Goal: Navigation & Orientation: Find specific page/section

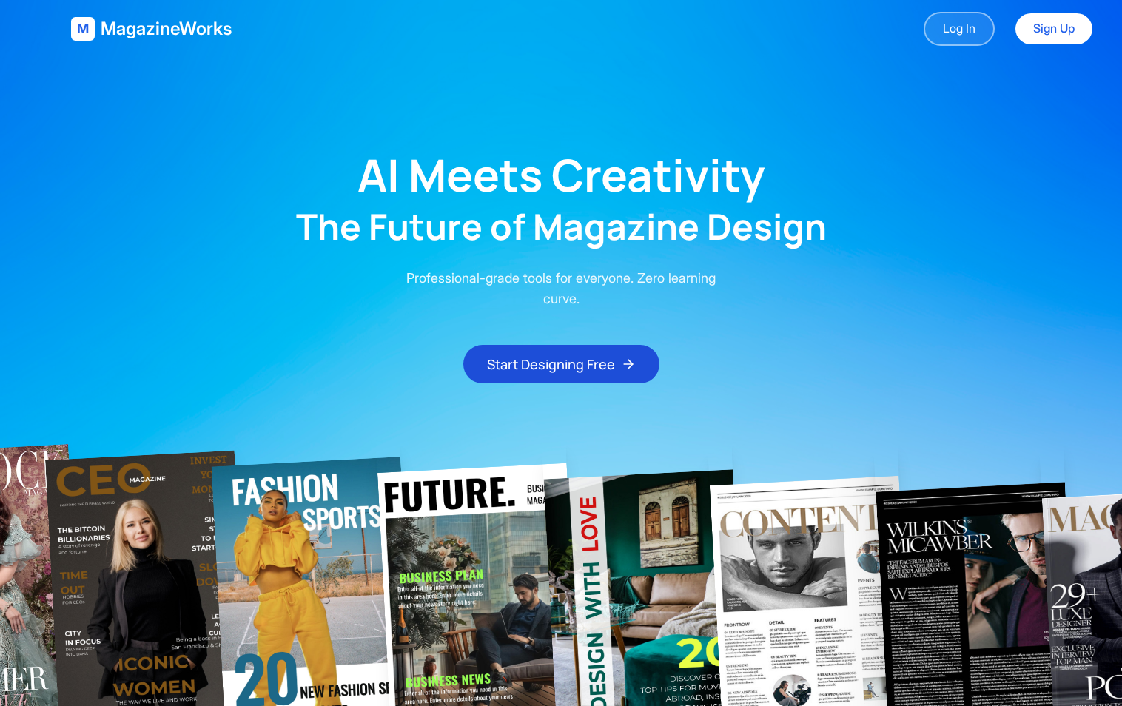
click at [979, 24] on link "Log In" at bounding box center [959, 29] width 71 height 34
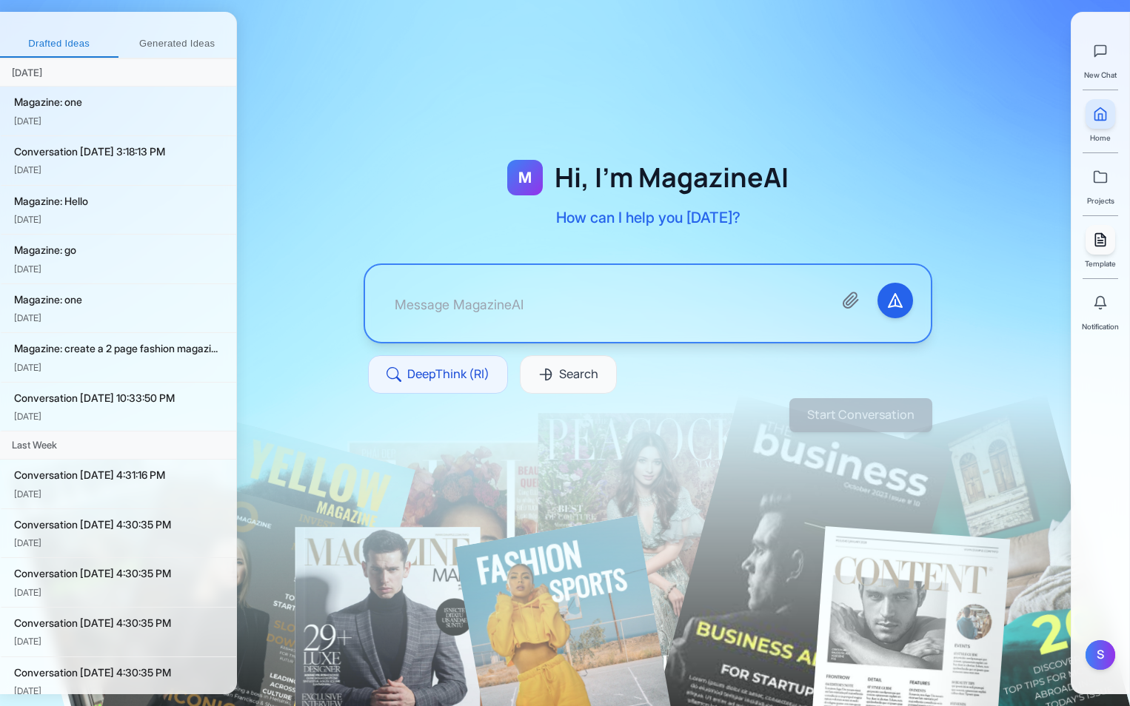
click at [1096, 238] on icon at bounding box center [1100, 239] width 15 height 15
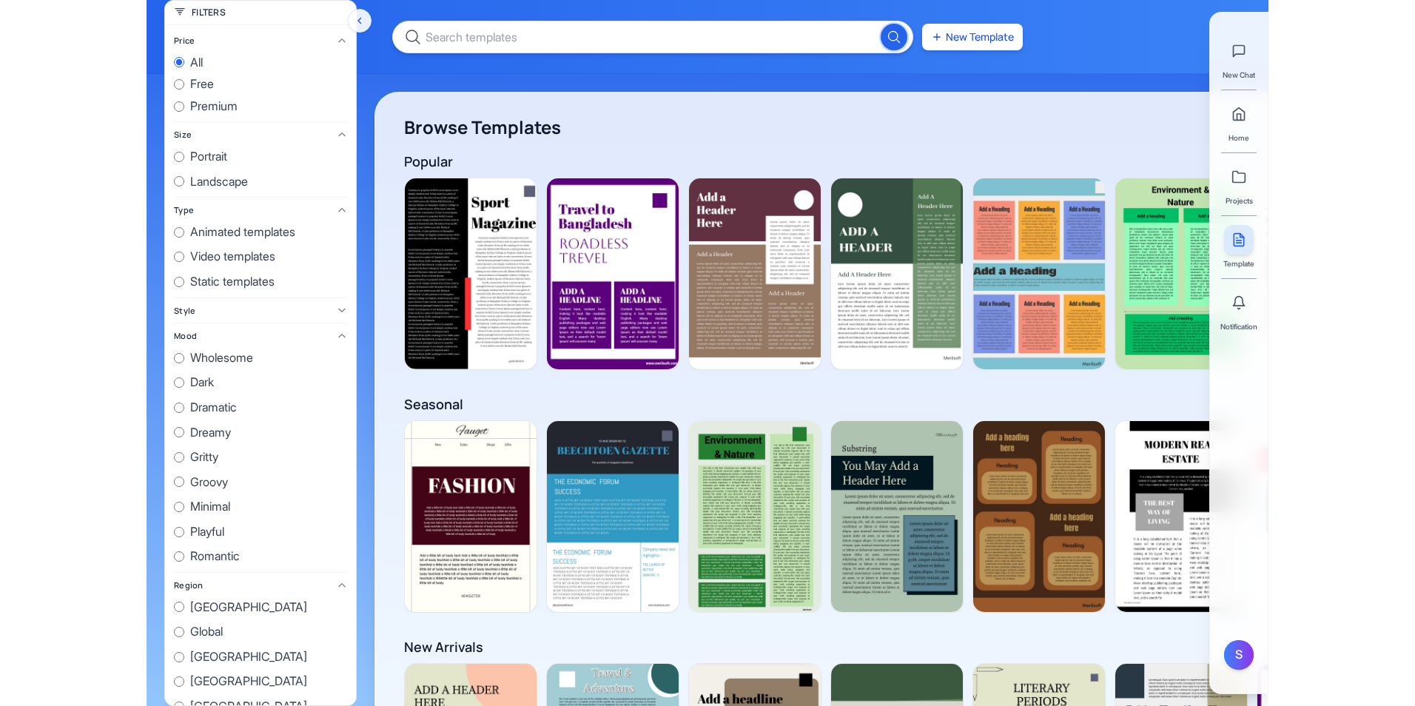
scroll to position [0, 2897]
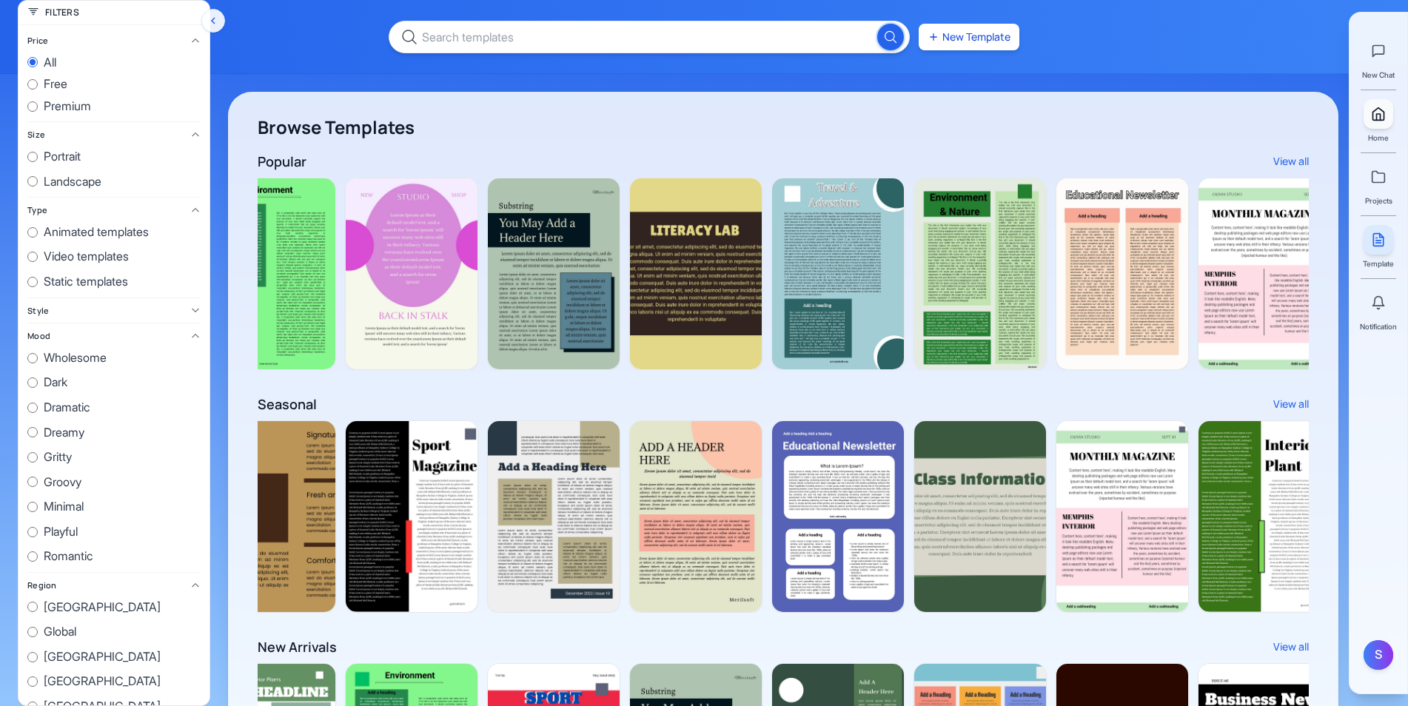
click at [1122, 115] on link at bounding box center [1379, 114] width 30 height 30
